Goal: Obtain resource: Download file/media

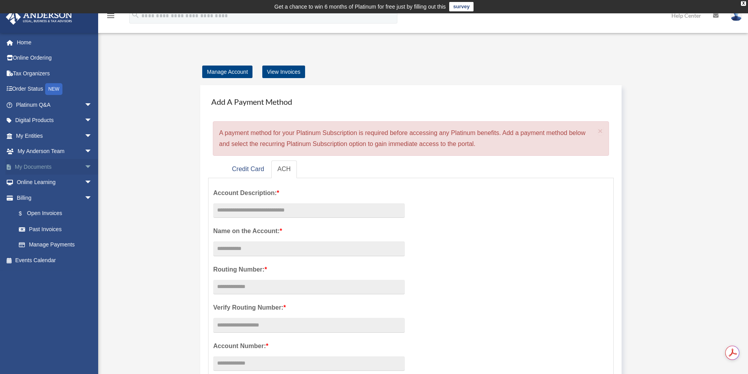
click at [71, 163] on link "My Documents arrow_drop_down" at bounding box center [54, 167] width 99 height 16
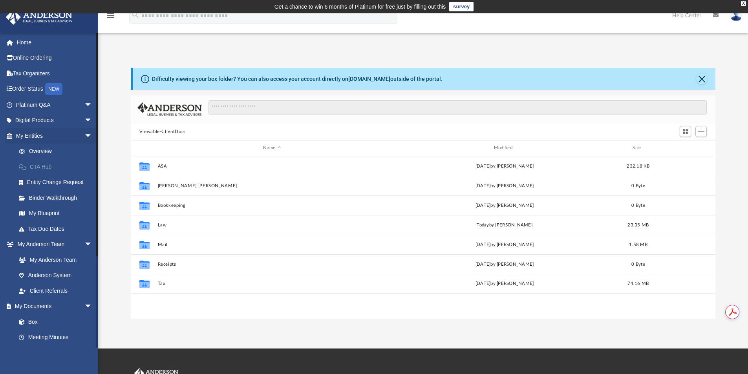
scroll to position [6, 6]
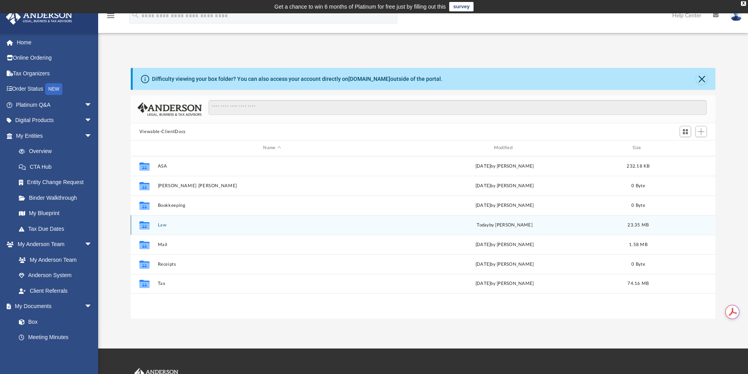
click at [145, 224] on icon "grid" at bounding box center [144, 226] width 10 height 6
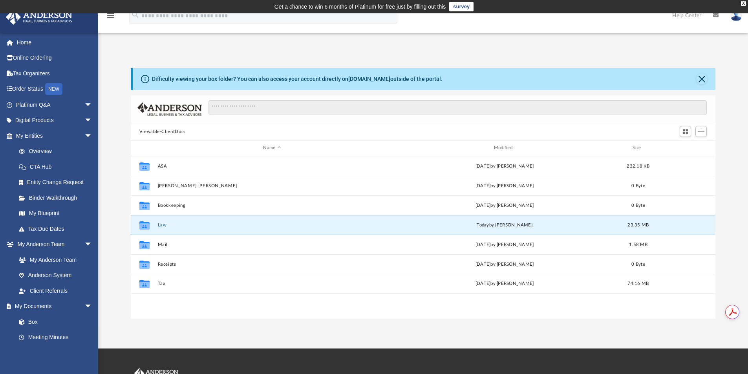
click at [162, 225] on button "Law" at bounding box center [271, 225] width 229 height 5
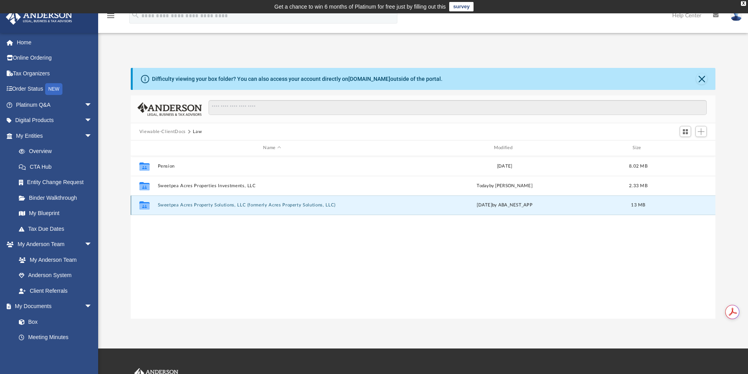
click at [174, 205] on button "Sweetpea Acres Property Solutions, LLC (formerly Acres Property Solutions, LLC)" at bounding box center [271, 205] width 229 height 5
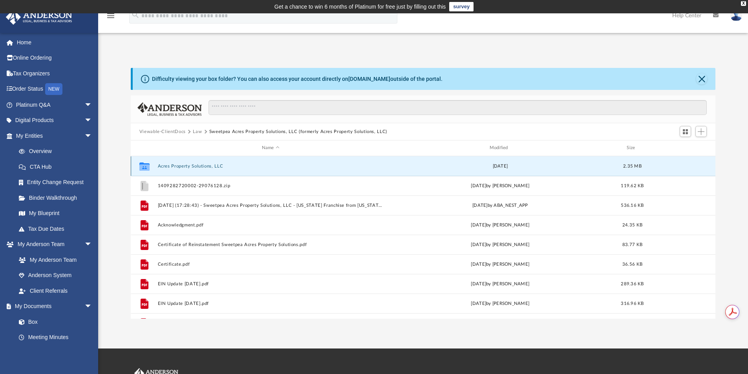
click at [182, 167] on button "Acres Property Solutions, LLC" at bounding box center [270, 166] width 226 height 5
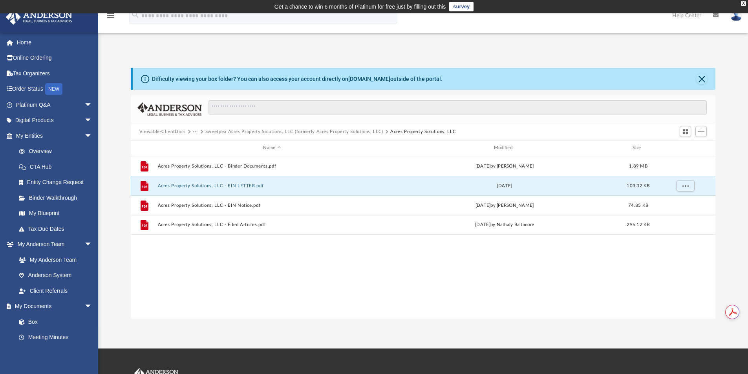
click at [244, 184] on button "Acres Property Solutions, LLC - EIN LETTER.pdf" at bounding box center [271, 185] width 229 height 5
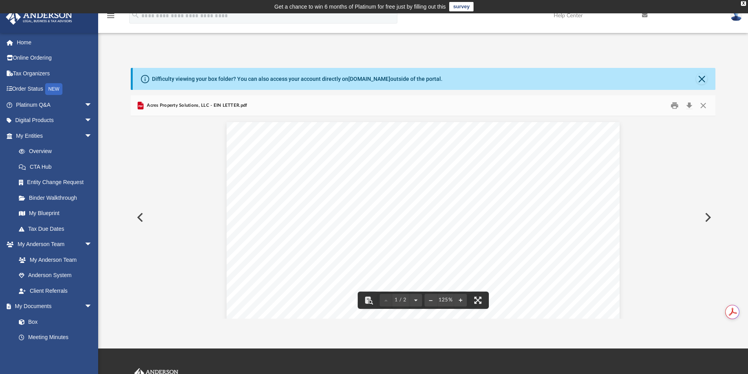
click at [142, 220] on button "Preview" at bounding box center [139, 218] width 17 height 22
click at [707, 101] on button "Close" at bounding box center [703, 106] width 14 height 12
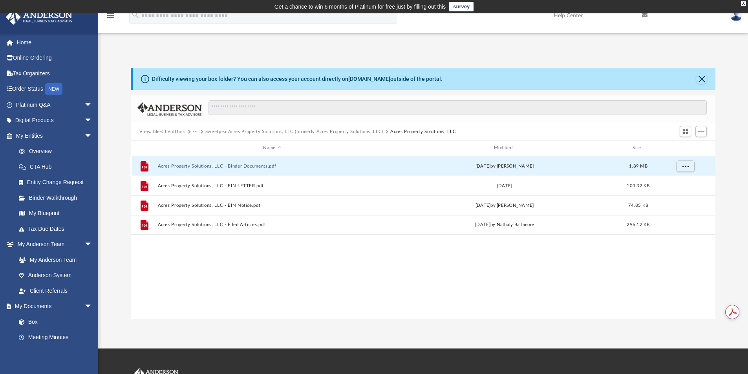
click at [249, 166] on button "Acres Property Solutions, LLC - Binder Documents.pdf" at bounding box center [271, 166] width 229 height 5
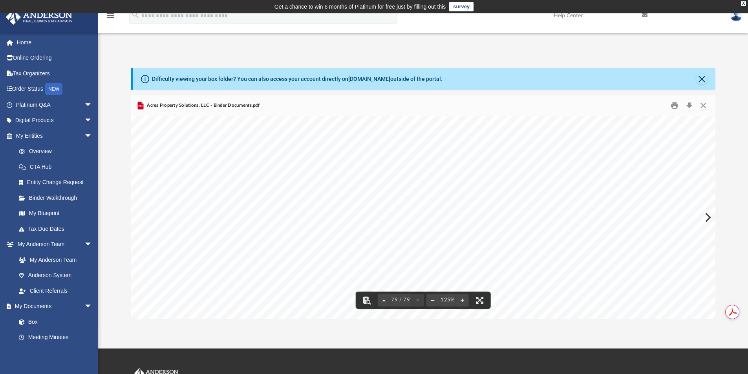
scroll to position [40981, 0]
click at [703, 105] on button "Close" at bounding box center [703, 106] width 14 height 12
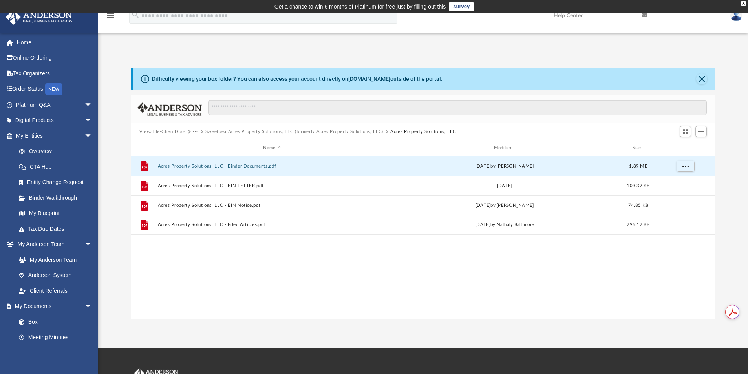
click at [308, 128] on button "Sweetpea Acres Property Solutions, LLC (formerly Acres Property Solutions, LLC)" at bounding box center [294, 131] width 178 height 7
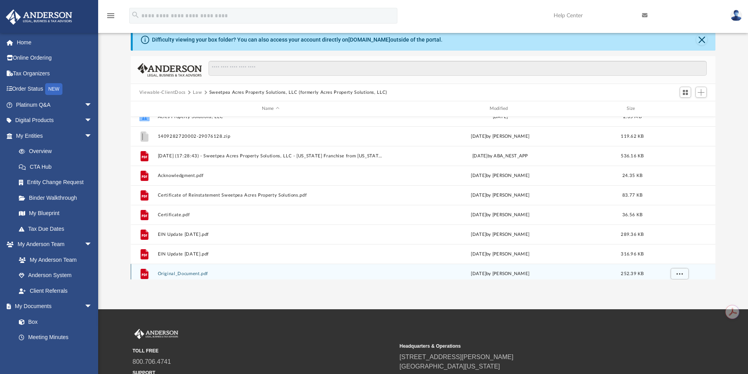
scroll to position [0, 0]
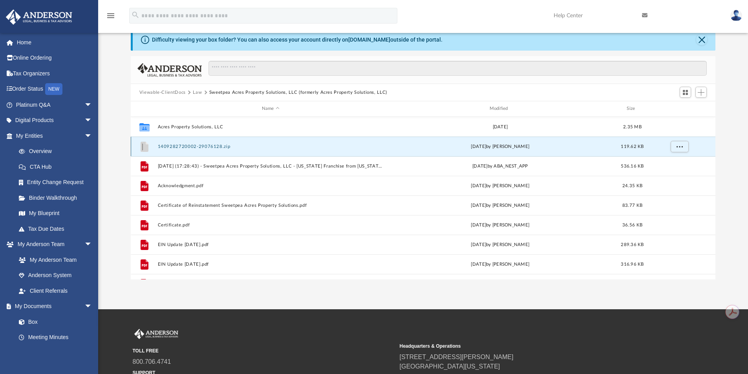
click at [195, 147] on button "1409282720002-29076128.zip" at bounding box center [270, 146] width 226 height 5
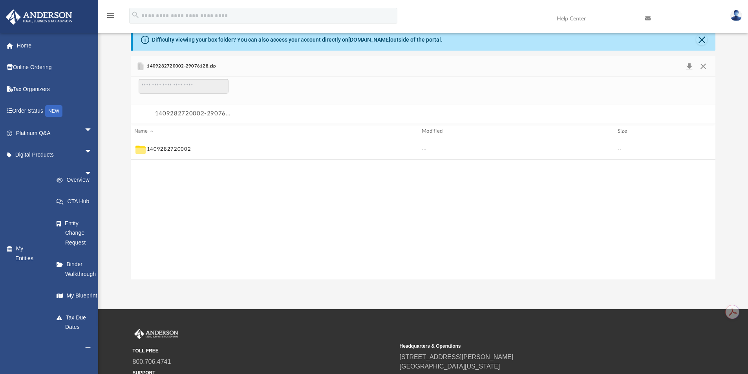
scroll to position [150, 579]
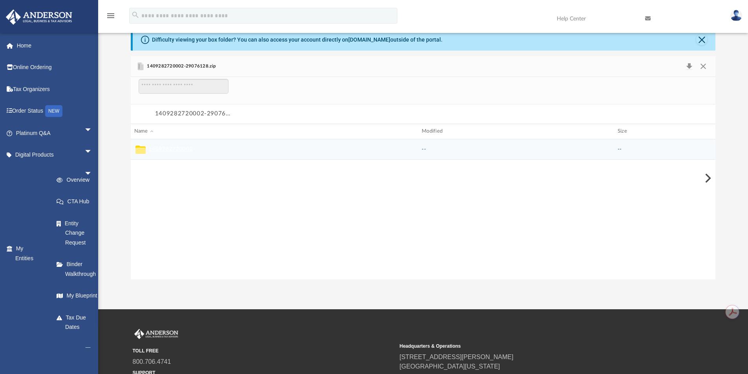
click at [176, 148] on button "1409282720002" at bounding box center [171, 149] width 44 height 7
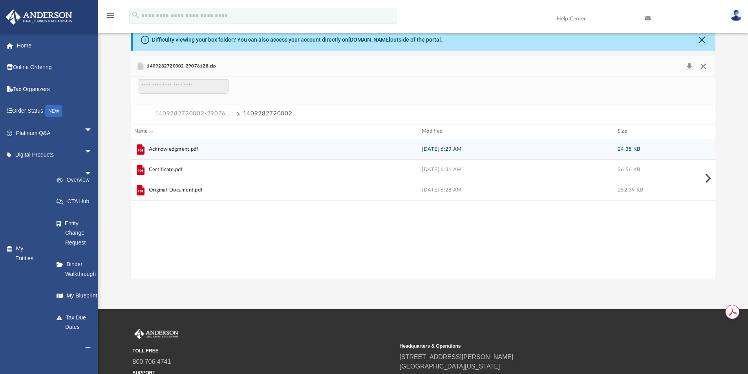
click at [709, 65] on button "Close" at bounding box center [703, 66] width 14 height 11
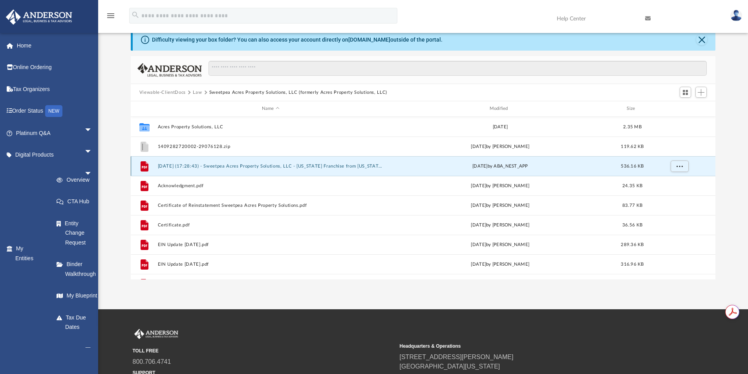
click at [263, 165] on button "[DATE] (17:28:43) - Sweetpea Acres Property Solutions, LLC - [US_STATE] Franchi…" at bounding box center [270, 166] width 226 height 5
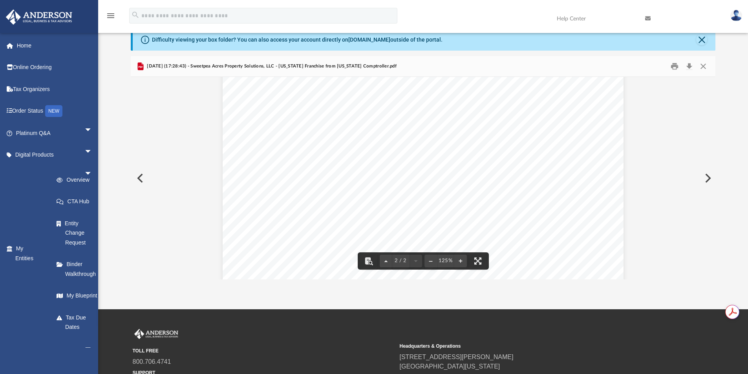
scroll to position [858, 0]
click at [708, 66] on button "Close" at bounding box center [703, 66] width 14 height 12
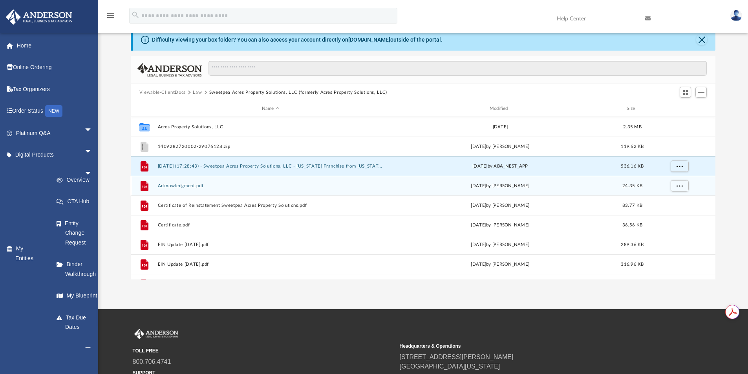
click at [386, 188] on div "File Acknowledgment.pdf [DATE] by [PERSON_NAME] 24.35 KB" at bounding box center [423, 186] width 585 height 20
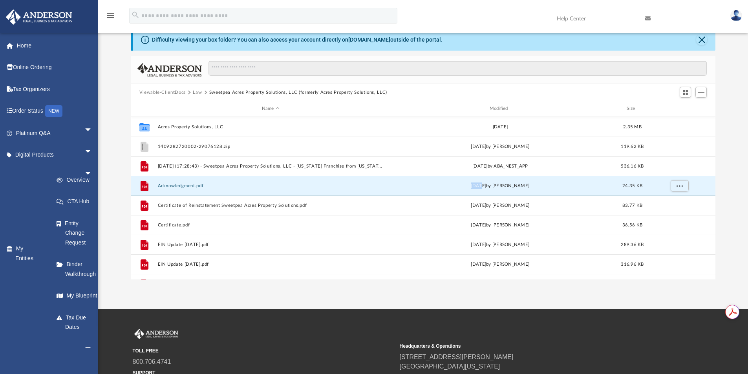
click at [386, 188] on div "File Acknowledgment.pdf [DATE] by [PERSON_NAME] 24.35 KB" at bounding box center [423, 186] width 585 height 20
click at [183, 187] on button "Acknowledgment.pdf" at bounding box center [270, 185] width 226 height 5
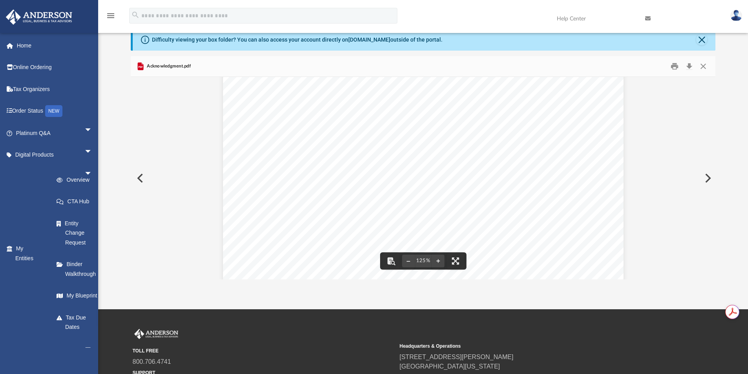
scroll to position [0, 0]
click at [708, 65] on button "Close" at bounding box center [703, 66] width 14 height 12
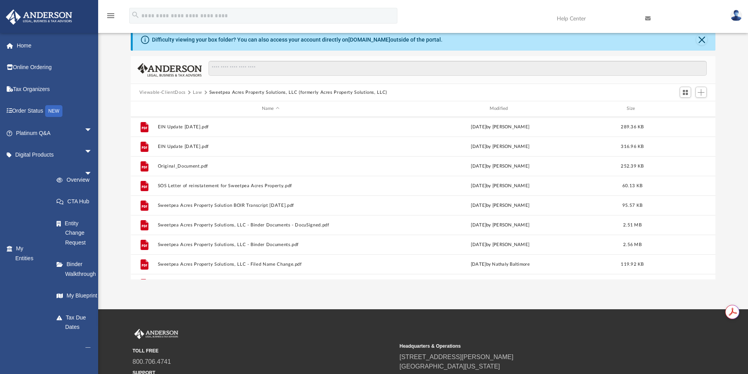
scroll to position [152, 0]
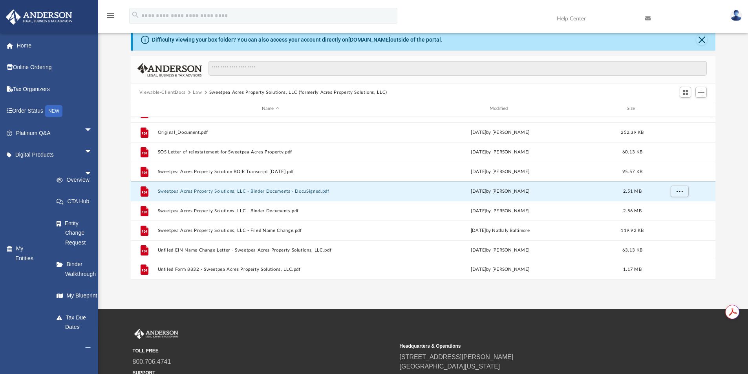
click at [239, 193] on button "Sweetpea Acres Property Solutions, LLC - Binder Documents - DocuSigned.pdf" at bounding box center [270, 191] width 226 height 5
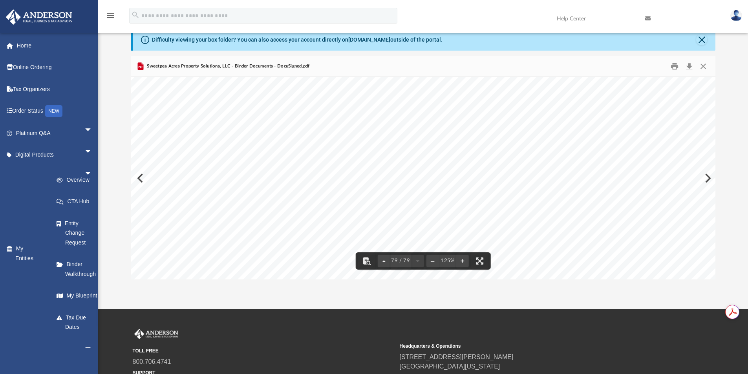
scroll to position [40981, 0]
click at [702, 64] on button "Close" at bounding box center [703, 66] width 14 height 12
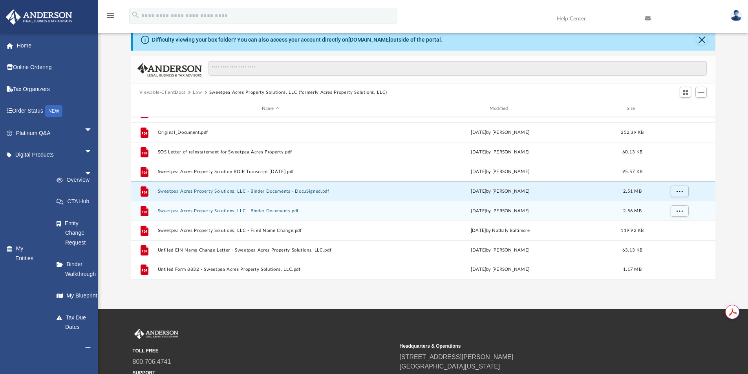
click at [435, 209] on div "[DATE] by [PERSON_NAME]" at bounding box center [500, 210] width 226 height 7
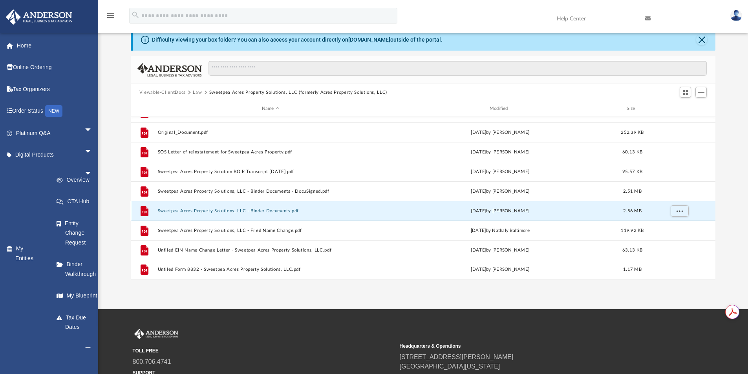
click at [435, 209] on div "[DATE] by [PERSON_NAME]" at bounding box center [500, 210] width 226 height 7
click at [215, 212] on button "Sweetpea Acres Property Solutions, LLC - Binder Documents.pdf" at bounding box center [270, 211] width 226 height 5
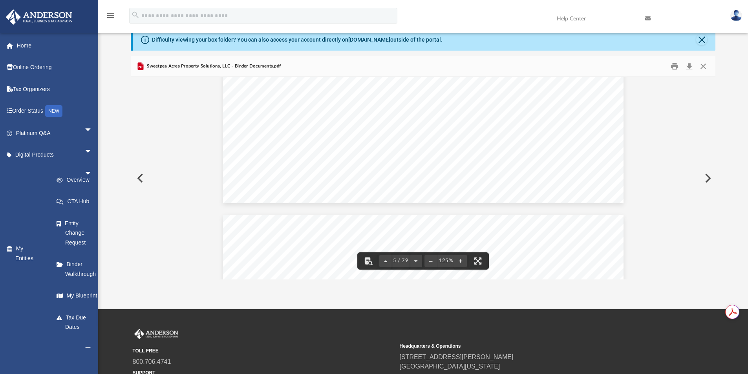
scroll to position [2396, 0]
click at [704, 67] on button "Close" at bounding box center [703, 66] width 14 height 12
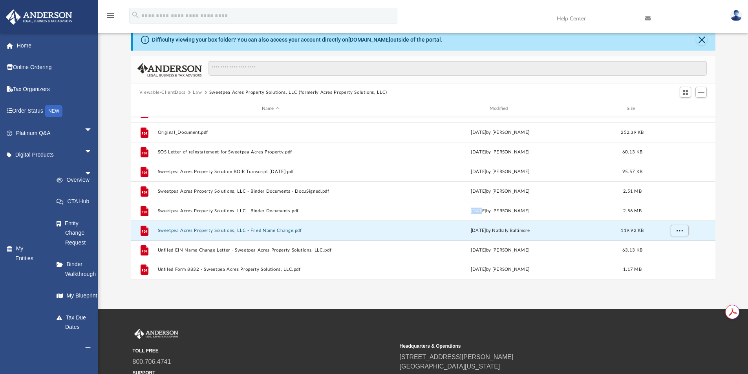
click at [297, 231] on button "Sweetpea Acres Property Solutions, LLC - Filed Name Change.pdf" at bounding box center [270, 230] width 226 height 5
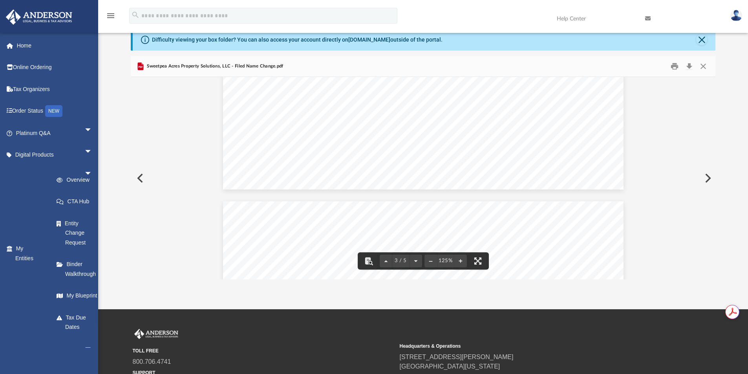
scroll to position [1388, 0]
click at [707, 64] on button "Close" at bounding box center [703, 66] width 14 height 12
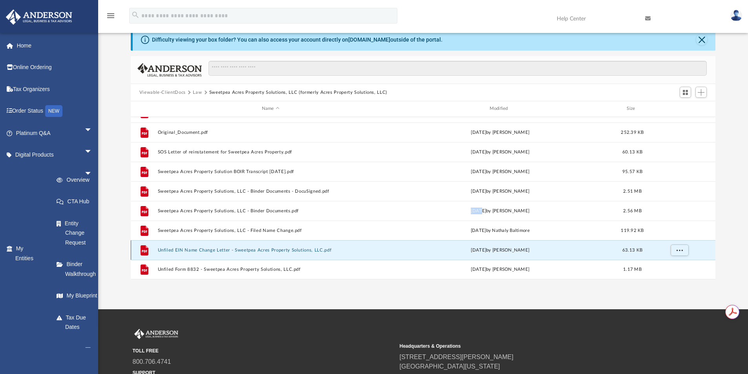
click at [253, 250] on button "Unfiled EIN Name Change Letter - Sweetpea Acres Property Solutions, LLC.pdf" at bounding box center [270, 250] width 226 height 5
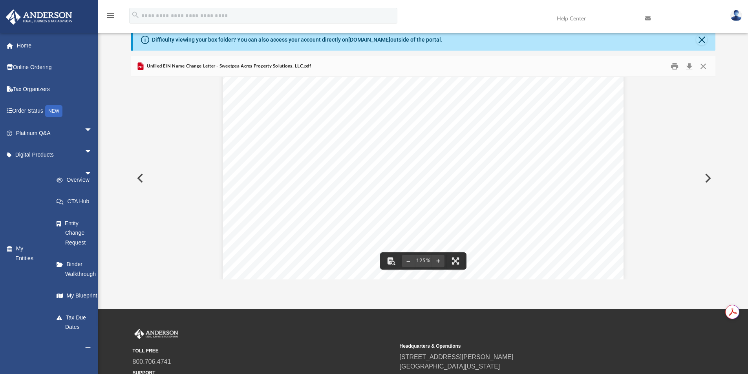
scroll to position [328, 0]
click at [708, 67] on button "Close" at bounding box center [703, 66] width 14 height 12
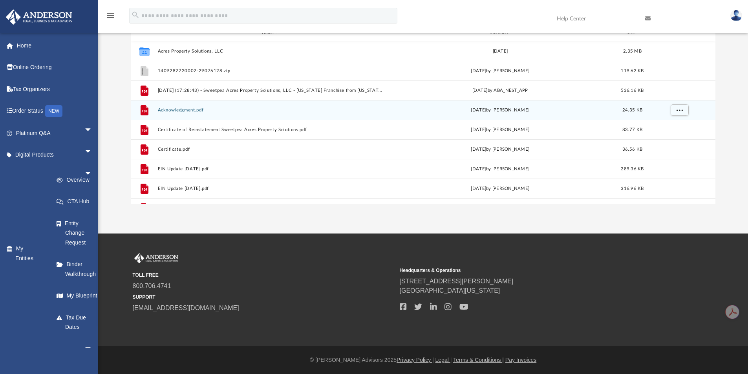
scroll to position [0, 0]
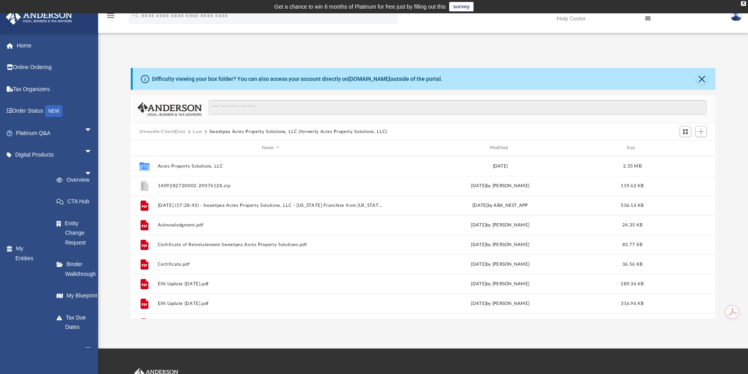
click at [196, 130] on button "Law" at bounding box center [197, 131] width 9 height 7
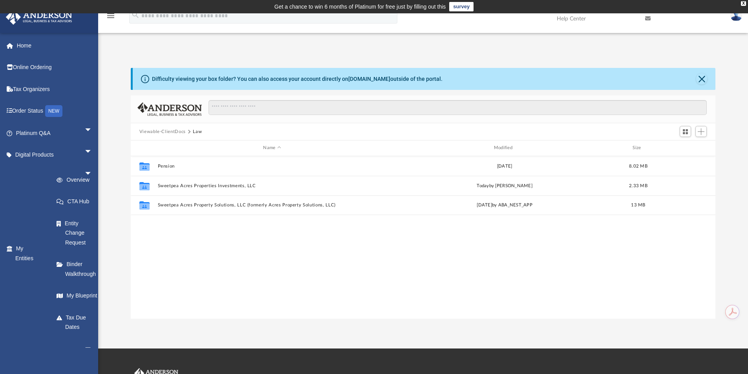
click at [160, 134] on button "Viewable-ClientDocs" at bounding box center [162, 131] width 46 height 7
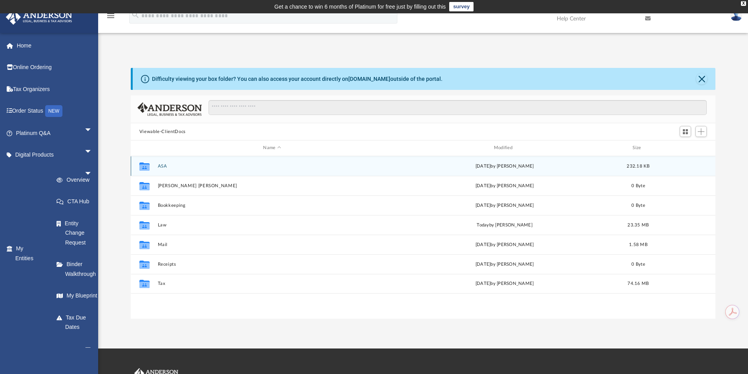
click at [163, 166] on button "ASA" at bounding box center [271, 166] width 229 height 5
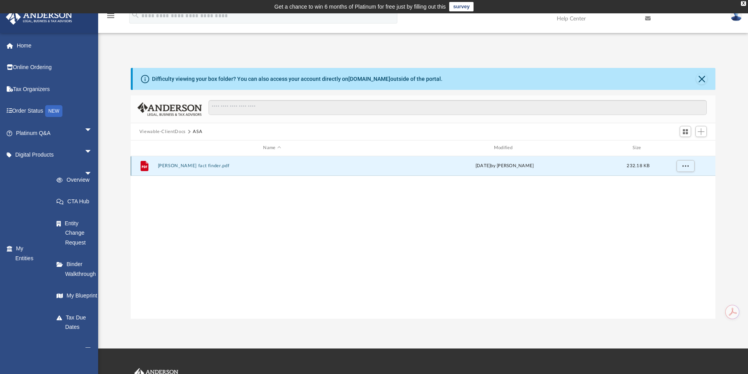
click at [163, 166] on button "[PERSON_NAME] fact finder.pdf" at bounding box center [271, 165] width 229 height 5
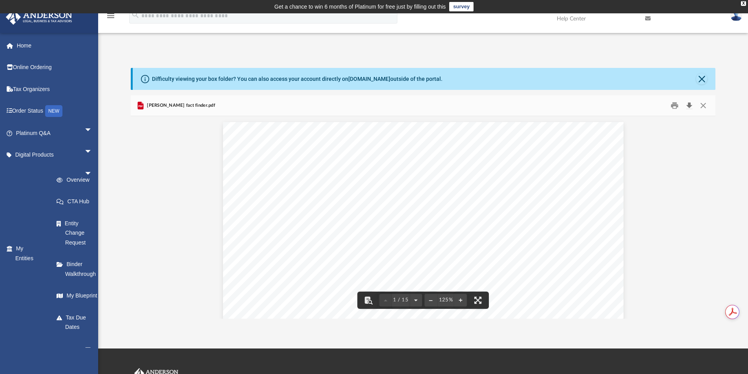
click at [695, 110] on button "Download" at bounding box center [689, 106] width 14 height 12
click at [707, 108] on button "Close" at bounding box center [703, 106] width 14 height 12
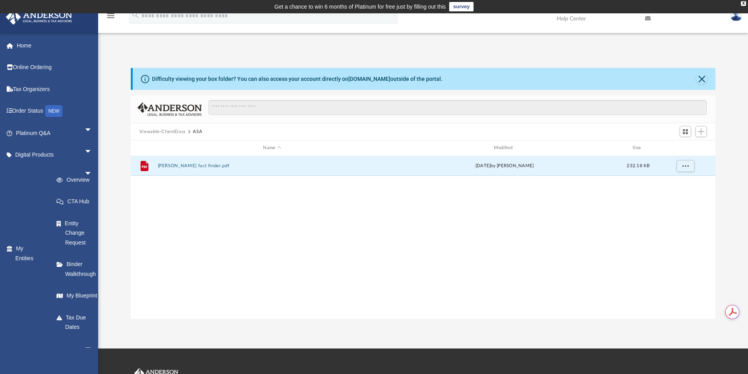
click at [155, 132] on button "Viewable-ClientDocs" at bounding box center [162, 131] width 46 height 7
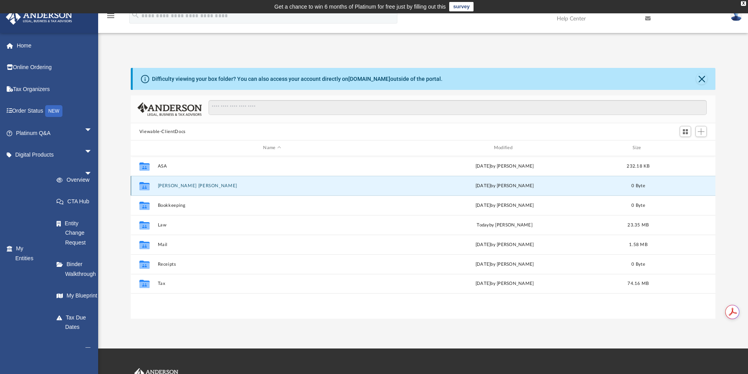
click at [162, 189] on button "[PERSON_NAME] [PERSON_NAME]" at bounding box center [271, 185] width 229 height 5
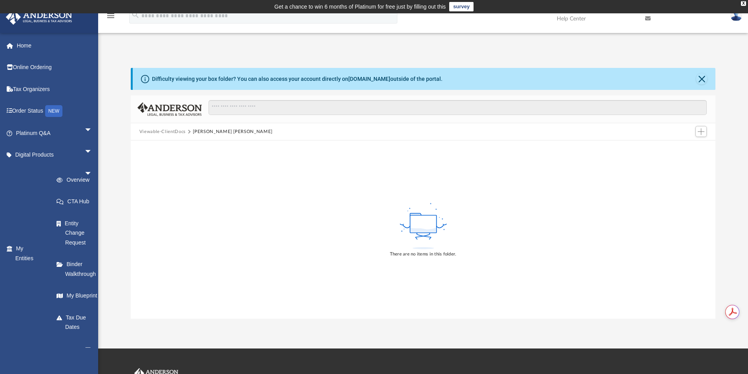
click at [168, 133] on button "Viewable-ClientDocs" at bounding box center [162, 131] width 46 height 7
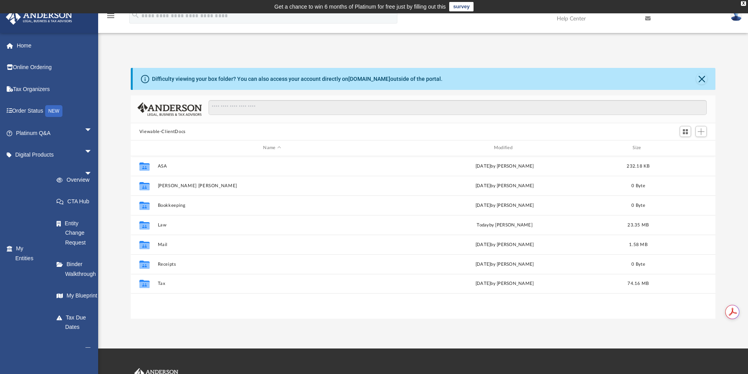
scroll to position [173, 579]
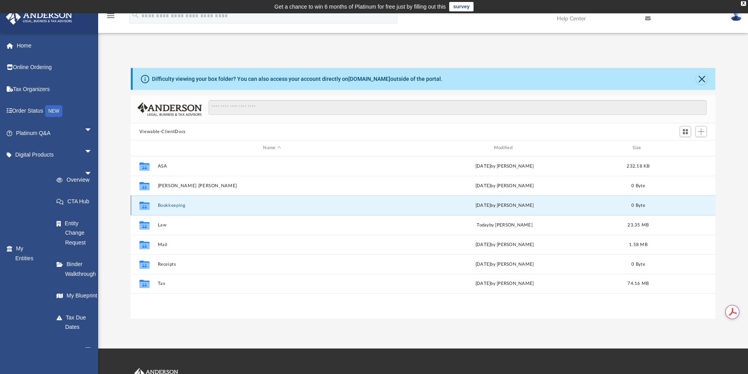
click at [168, 204] on button "Bookkeeping" at bounding box center [271, 205] width 229 height 5
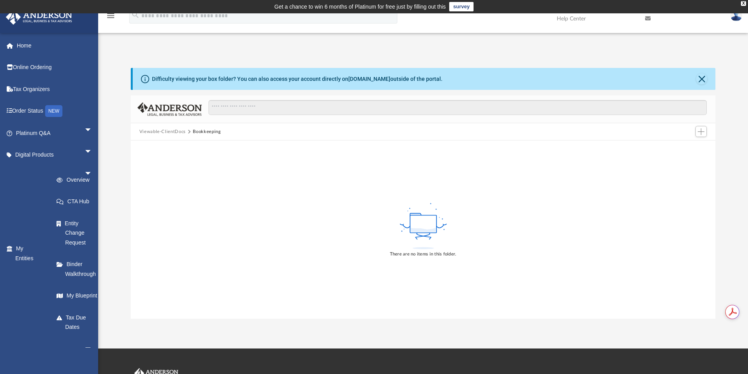
click at [158, 128] on button "Viewable-ClientDocs" at bounding box center [162, 131] width 46 height 7
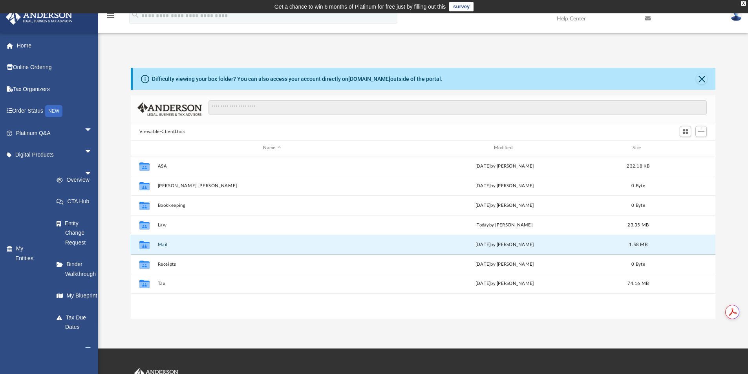
click at [160, 243] on button "Mail" at bounding box center [271, 244] width 229 height 5
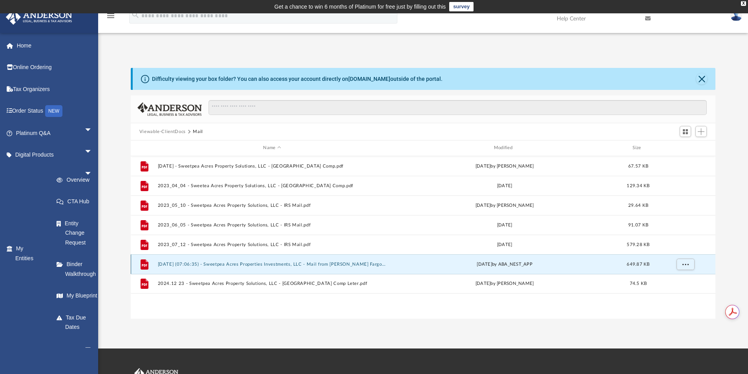
click at [269, 267] on button "[DATE] (07:06:35) - Sweetpea Acres Properties Investments, LLC - Mail from [PER…" at bounding box center [271, 264] width 229 height 5
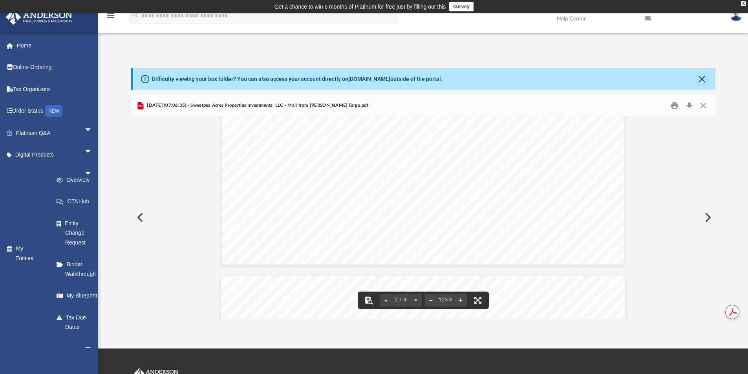
scroll to position [903, 0]
click at [705, 106] on button "Close" at bounding box center [703, 106] width 14 height 12
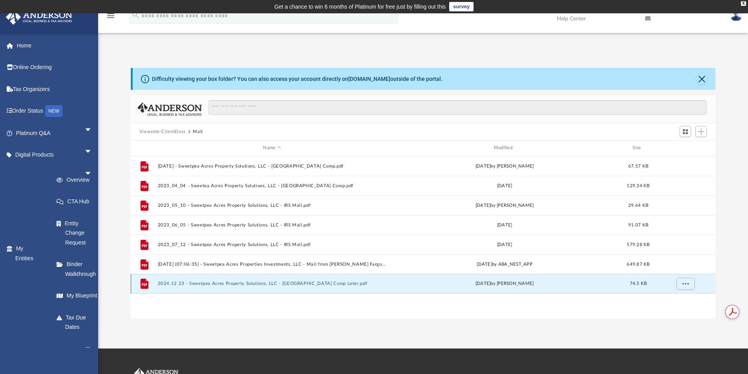
click at [183, 282] on button "2024.12 23 - Sweetpea Acres Property Solutions, LLC - [GEOGRAPHIC_DATA] Comp Le…" at bounding box center [271, 283] width 229 height 5
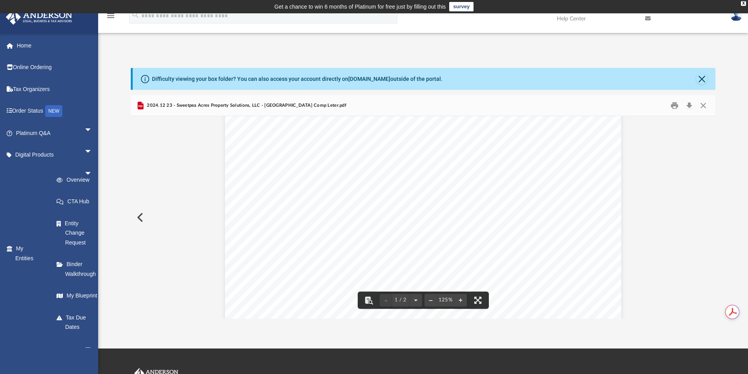
scroll to position [118, 0]
click at [702, 105] on button "Close" at bounding box center [703, 106] width 14 height 12
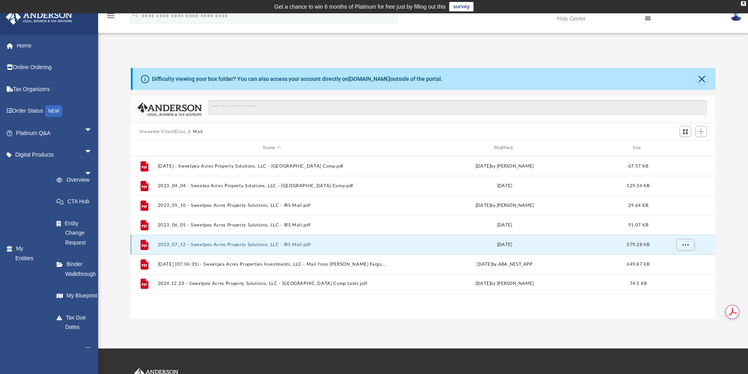
click at [209, 245] on button "2023_07_12 - Sweetpea Acres Property Solutions, LLC - IRS Mail.pdf" at bounding box center [271, 244] width 229 height 5
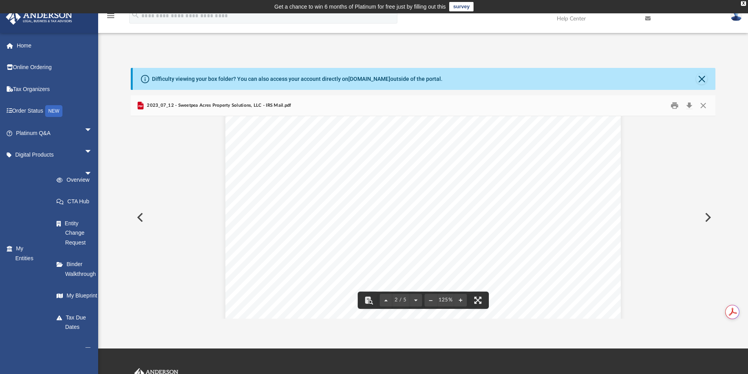
scroll to position [668, 0]
click at [699, 107] on button "Close" at bounding box center [703, 106] width 14 height 12
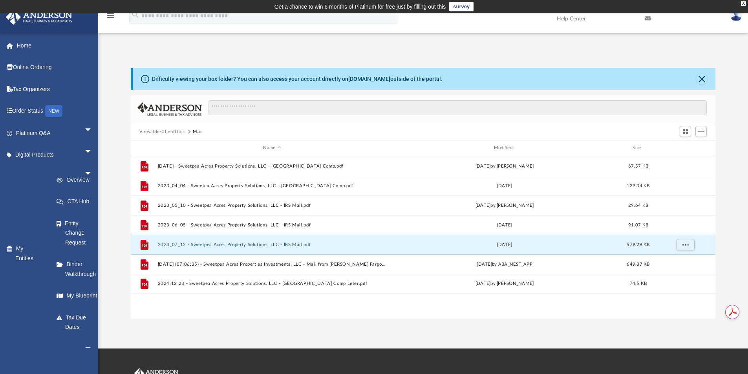
click at [161, 130] on button "Viewable-ClientDocs" at bounding box center [162, 131] width 46 height 7
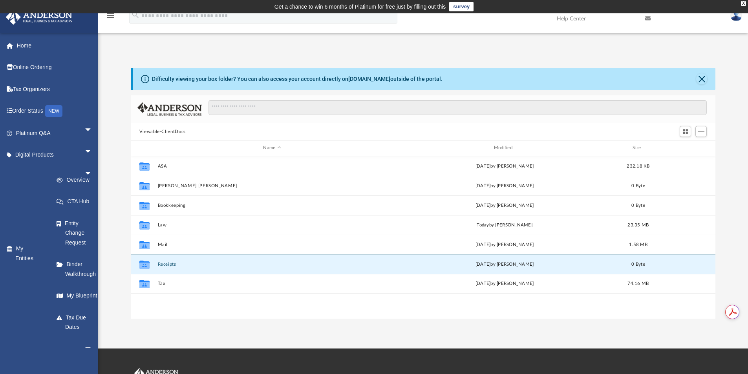
click at [165, 264] on button "Receipts" at bounding box center [271, 264] width 229 height 5
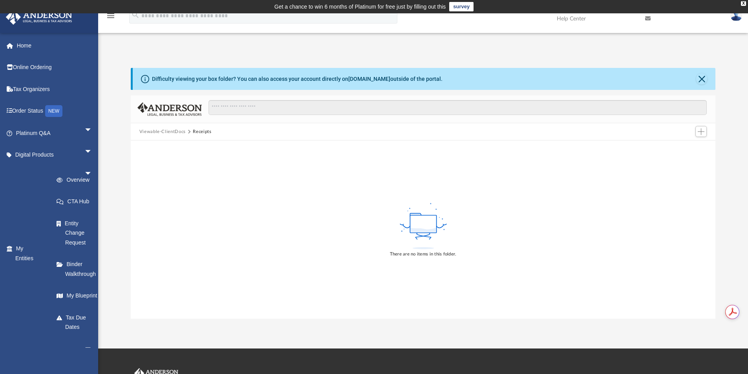
click at [173, 126] on div "Viewable-ClientDocs Receipts" at bounding box center [423, 131] width 585 height 17
click at [169, 132] on button "Viewable-ClientDocs" at bounding box center [162, 131] width 46 height 7
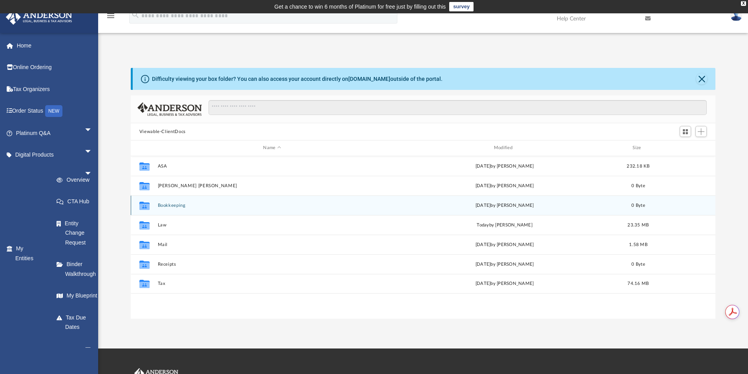
scroll to position [173, 579]
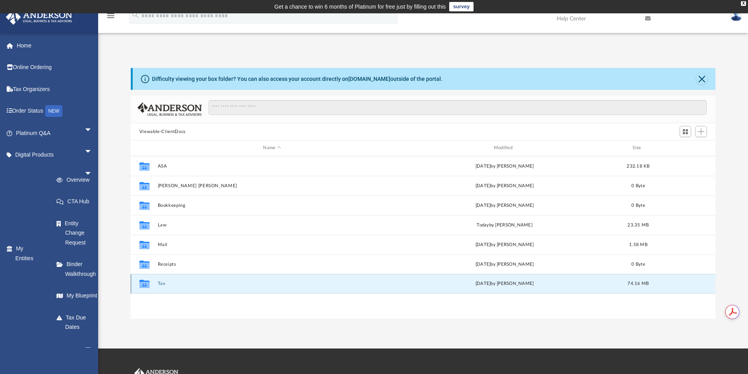
click at [161, 283] on button "Tax" at bounding box center [271, 283] width 229 height 5
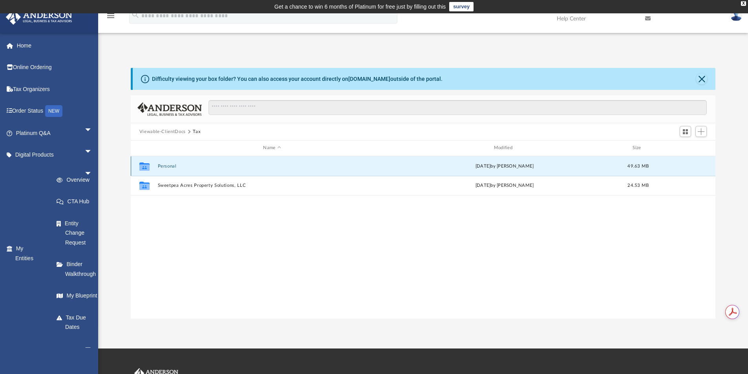
click at [165, 167] on button "Personal" at bounding box center [271, 166] width 229 height 5
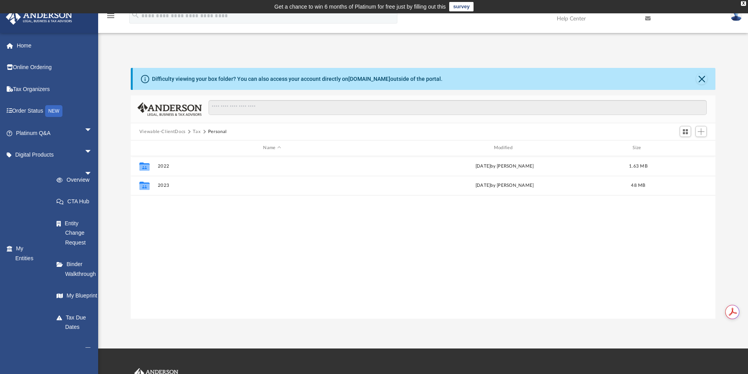
click at [198, 131] on button "Tax" at bounding box center [197, 131] width 8 height 7
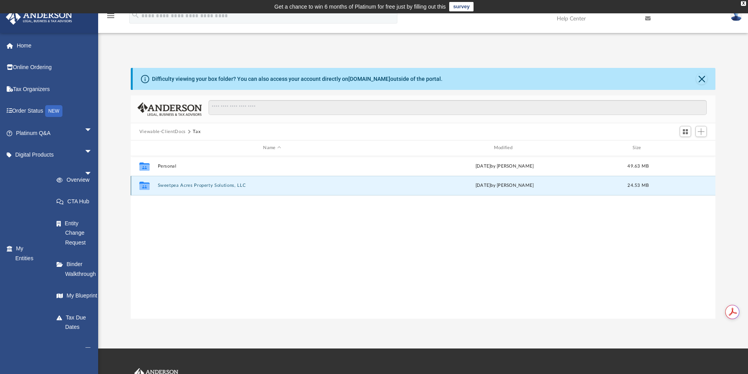
click at [190, 187] on button "Sweetpea Acres Property Solutions, LLC" at bounding box center [271, 185] width 229 height 5
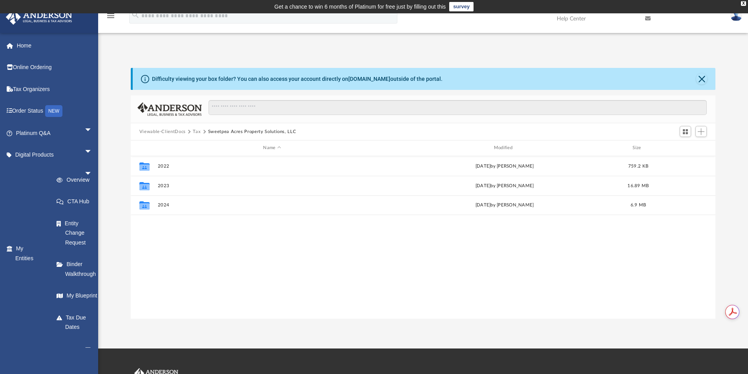
click at [198, 132] on button "Tax" at bounding box center [197, 131] width 8 height 7
click at [157, 128] on button "Viewable-ClientDocs" at bounding box center [162, 131] width 46 height 7
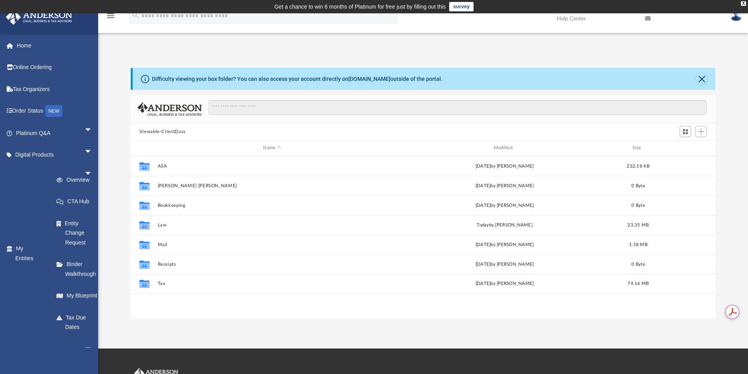
click at [734, 17] on img at bounding box center [736, 15] width 12 height 11
click at [583, 86] on link "Logout" at bounding box center [574, 94] width 37 height 16
